Goal: Task Accomplishment & Management: Use online tool/utility

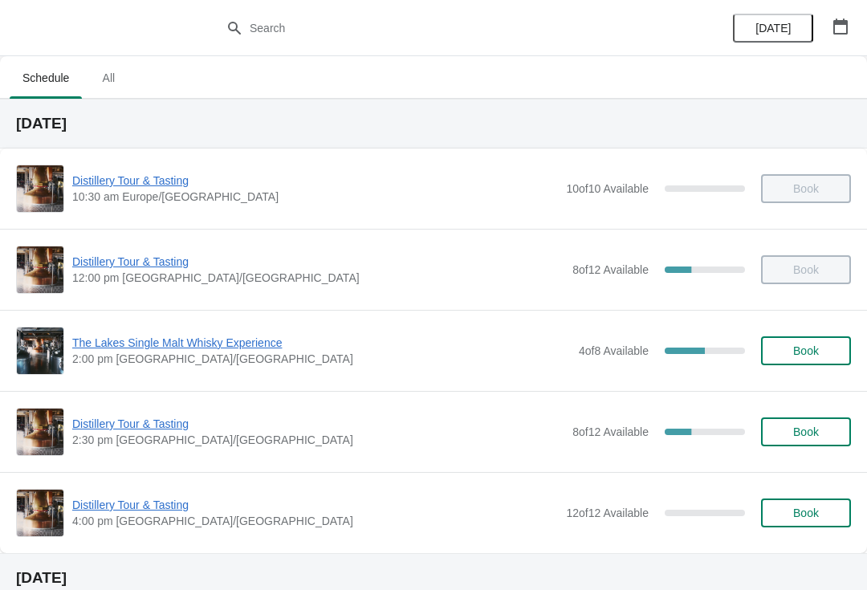
click at [168, 344] on span "The Lakes Single Malt Whisky Experience" at bounding box center [321, 343] width 498 height 16
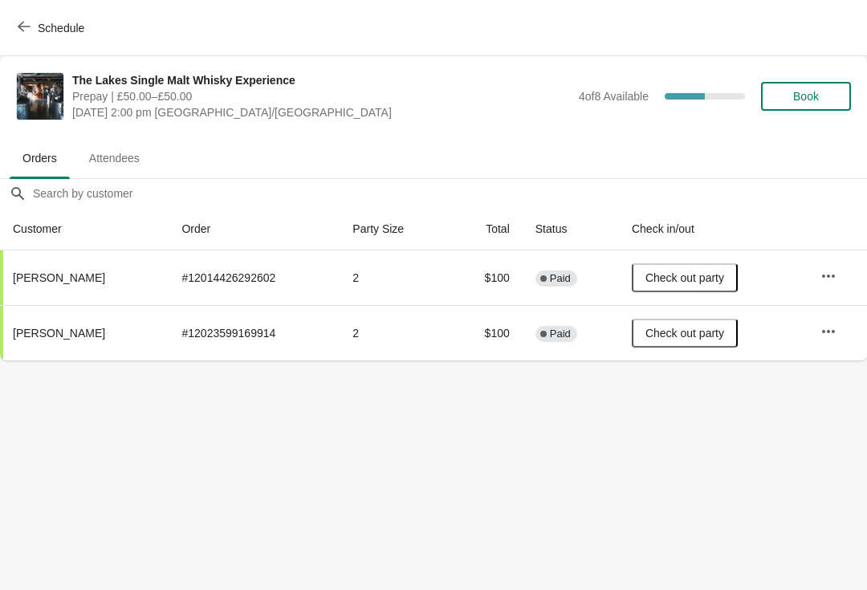
click at [10, 30] on button "Schedule" at bounding box center [52, 28] width 89 height 29
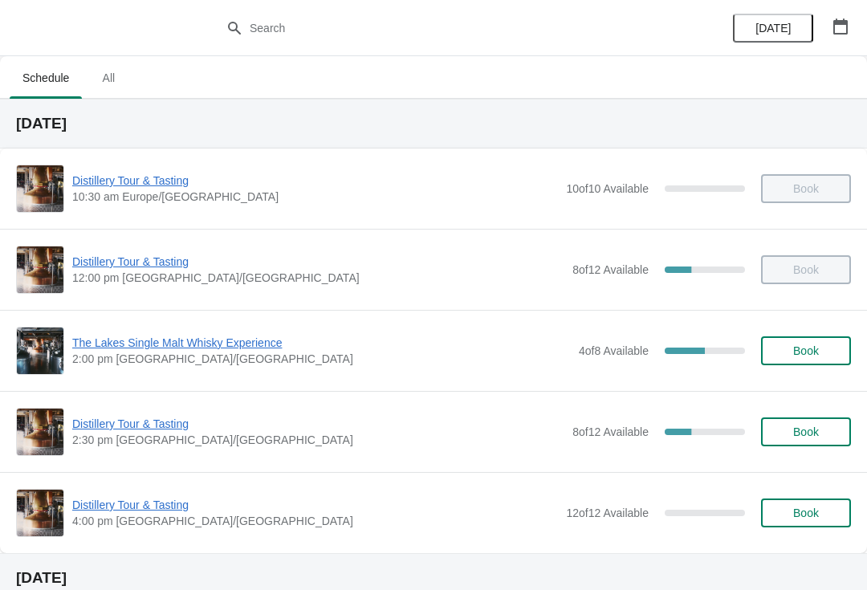
click at [140, 422] on span "Distillery Tour & Tasting" at bounding box center [318, 424] width 492 height 16
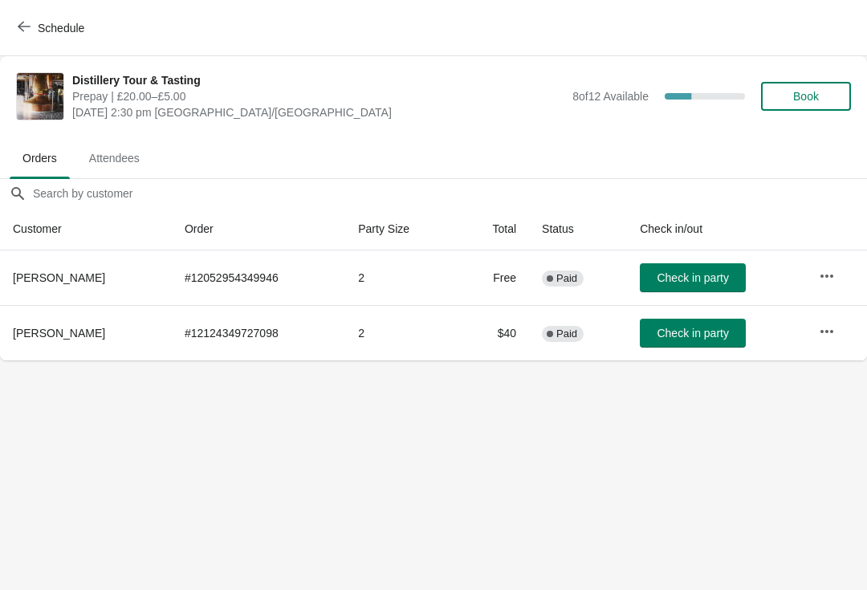
click at [823, 270] on icon "button" at bounding box center [827, 276] width 16 height 16
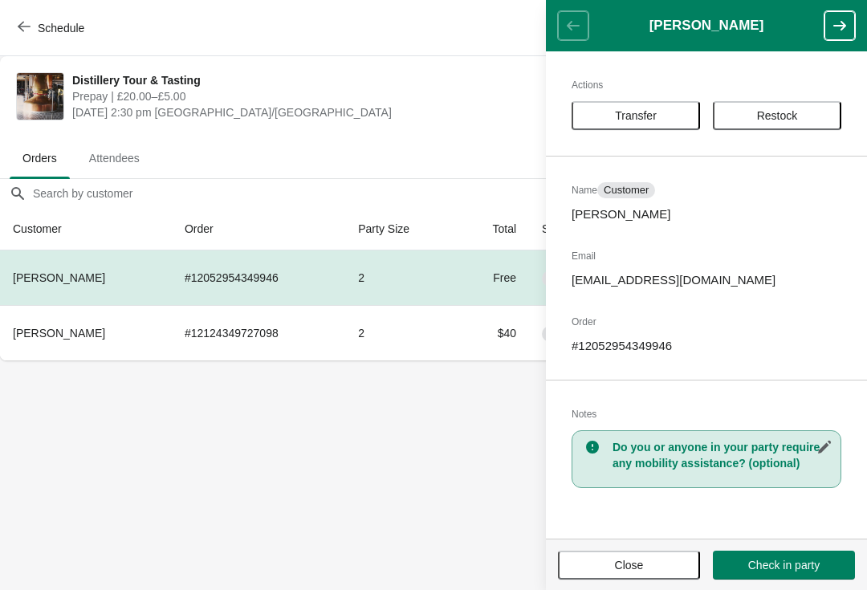
click at [642, 556] on button "Close" at bounding box center [629, 565] width 142 height 29
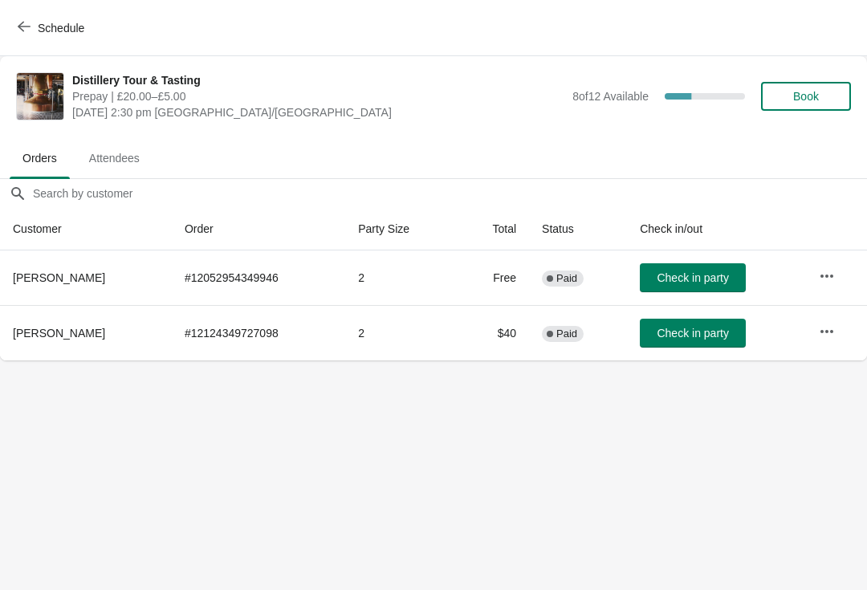
click at [28, 24] on icon "button" at bounding box center [24, 26] width 13 height 13
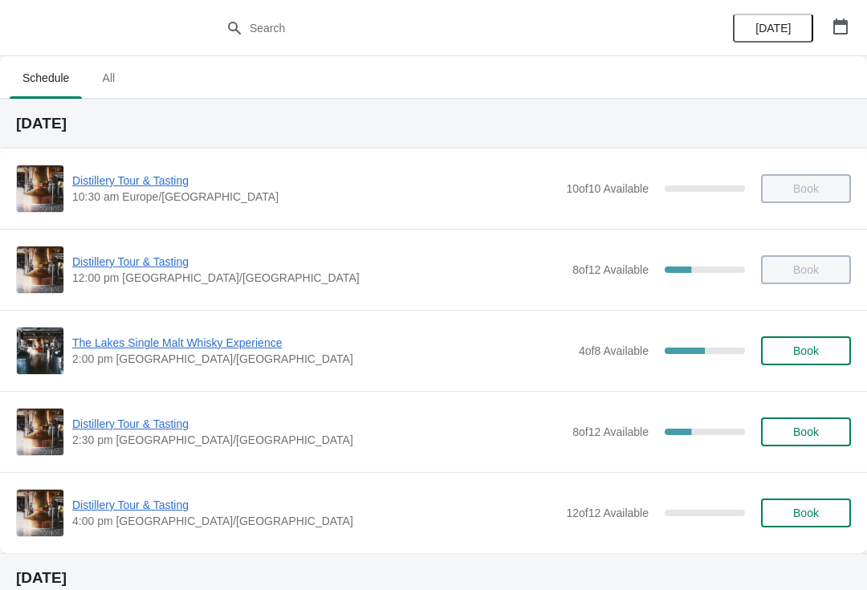
click at [138, 341] on span "The Lakes Single Malt Whisky Experience" at bounding box center [321, 343] width 498 height 16
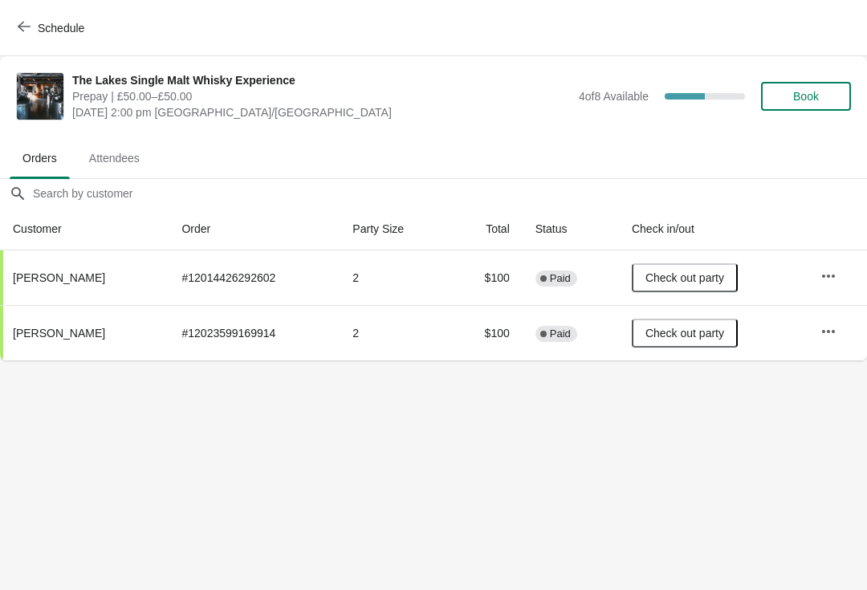
click at [29, 30] on icon "button" at bounding box center [24, 26] width 13 height 13
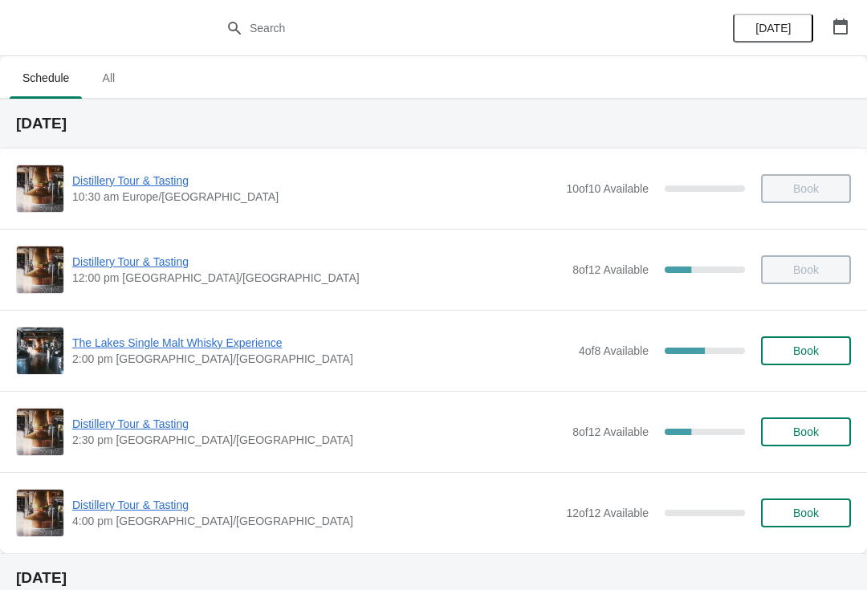
click at [89, 419] on span "Distillery Tour & Tasting" at bounding box center [318, 424] width 492 height 16
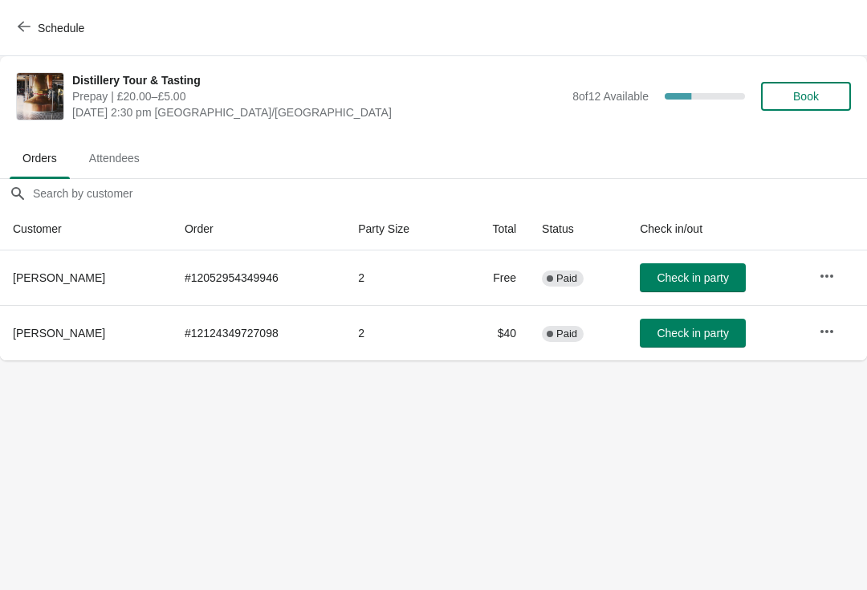
click at [689, 275] on span "Check in party" at bounding box center [692, 277] width 71 height 13
